Goal: Check status

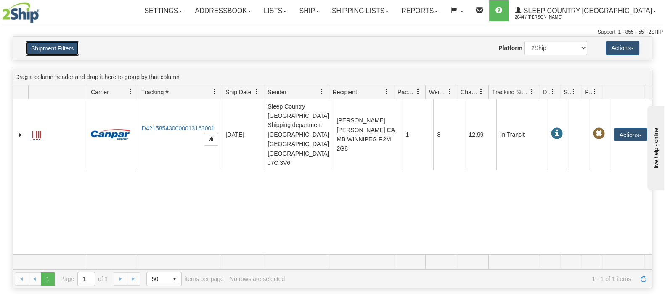
drag, startPoint x: 74, startPoint y: 54, endPoint x: 82, endPoint y: 56, distance: 8.4
click at [74, 54] on button "Shipment Filters" at bounding box center [52, 48] width 53 height 14
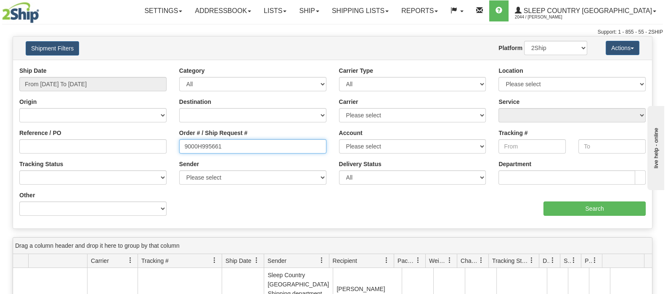
drag, startPoint x: 208, startPoint y: 148, endPoint x: 167, endPoint y: 150, distance: 41.7
click at [153, 66] on div "Reference / PO Order # / Ship Request # 9000H995661 Account Please select [GEOG…" at bounding box center [332, 66] width 639 height 0
paste input "7H938755"
type input "9007H938755"
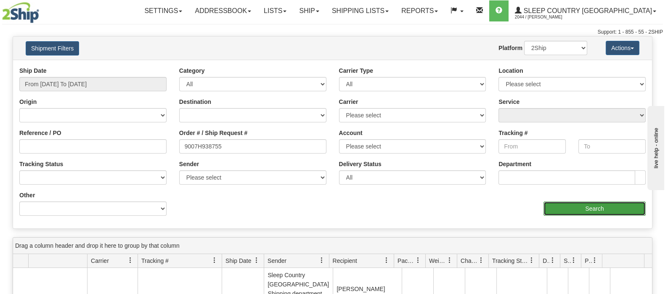
click at [561, 205] on input "Search" at bounding box center [594, 208] width 102 height 14
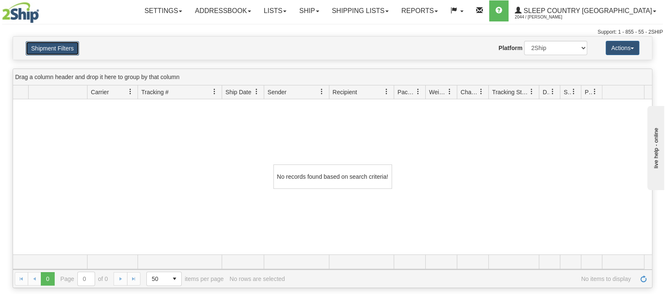
click at [76, 48] on button "Shipment Filters" at bounding box center [52, 48] width 53 height 14
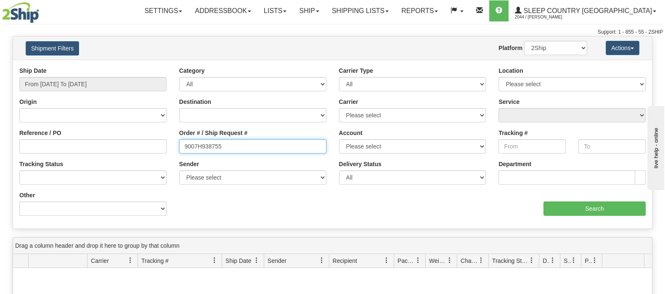
drag, startPoint x: 184, startPoint y: 147, endPoint x: 159, endPoint y: 147, distance: 25.2
click at [159, 66] on div "Reference / PO Order # / Ship Request # 9007H938755 Account Please select [GEOG…" at bounding box center [332, 66] width 639 height 0
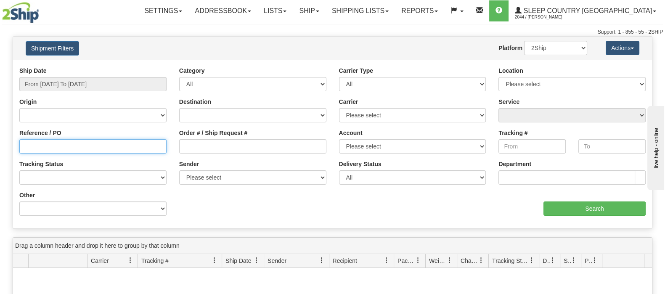
click at [146, 146] on input "Reference / PO" at bounding box center [92, 146] width 147 height 14
paste input "9007H938755"
type input "9007H938755"
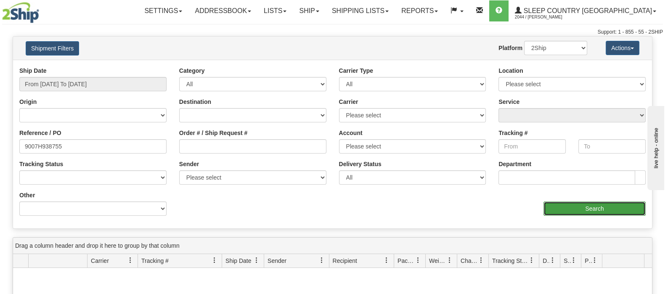
click at [575, 211] on input "Search" at bounding box center [594, 208] width 102 height 14
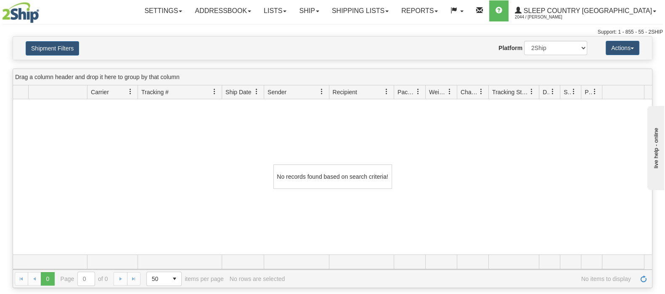
drag, startPoint x: 313, startPoint y: 129, endPoint x: 169, endPoint y: 20, distance: 181.0
click at [313, 129] on div "No records found based on search criteria!" at bounding box center [332, 176] width 639 height 155
